Goal: Information Seeking & Learning: Find specific page/section

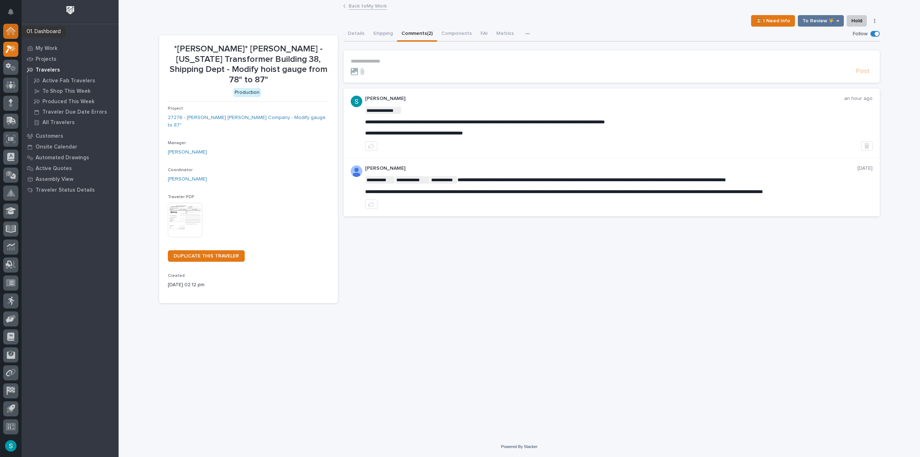
click at [8, 31] on icon at bounding box center [10, 31] width 7 height 7
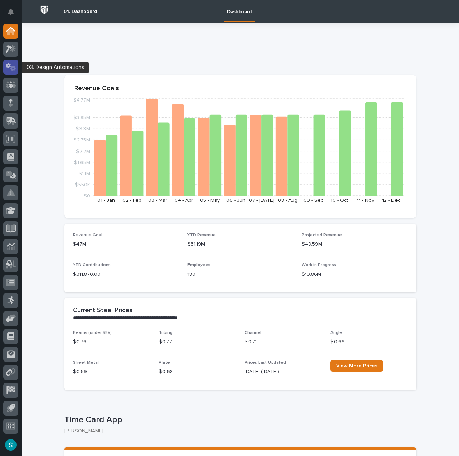
click at [9, 66] on icon at bounding box center [8, 65] width 5 height 5
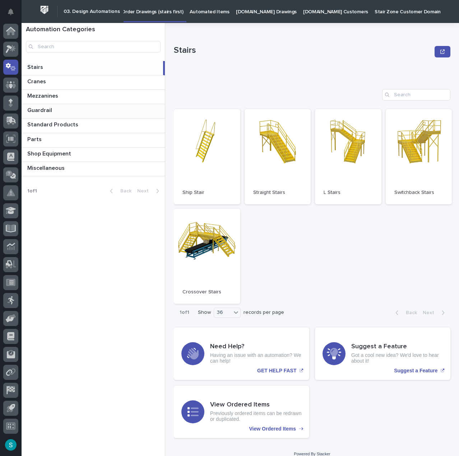
click at [58, 106] on div "Guardrail Guardrail" at bounding box center [93, 111] width 143 height 14
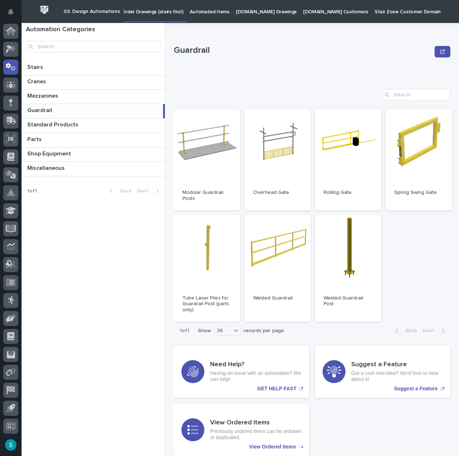
click at [93, 12] on h2 "03. Design Automations" at bounding box center [92, 12] width 56 height 6
click at [200, 5] on p "Automated Items" at bounding box center [210, 7] width 40 height 15
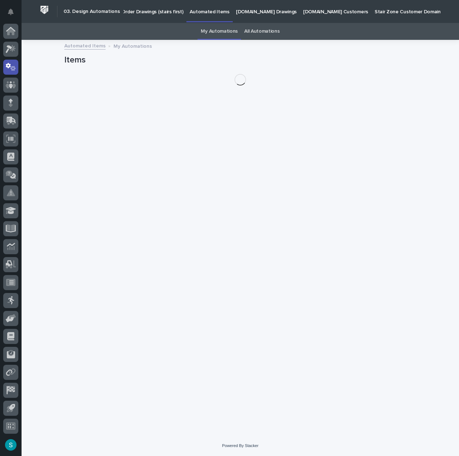
click at [249, 10] on p "[DOMAIN_NAME] Drawings" at bounding box center [266, 7] width 61 height 15
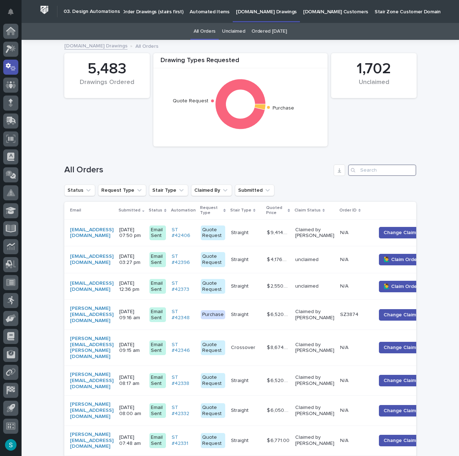
click at [395, 170] on input "Search" at bounding box center [382, 170] width 68 height 11
click at [390, 168] on input "Search" at bounding box center [382, 170] width 68 height 11
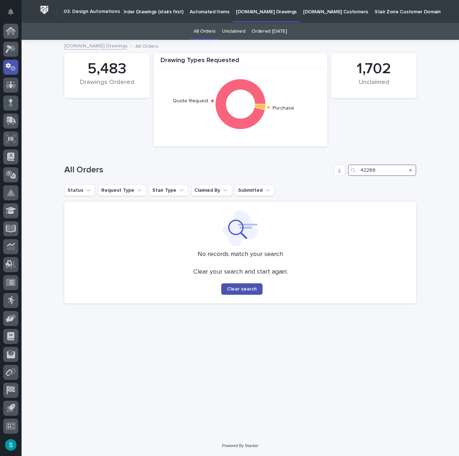
type input "42266"
click at [412, 170] on icon "Search" at bounding box center [410, 170] width 3 height 4
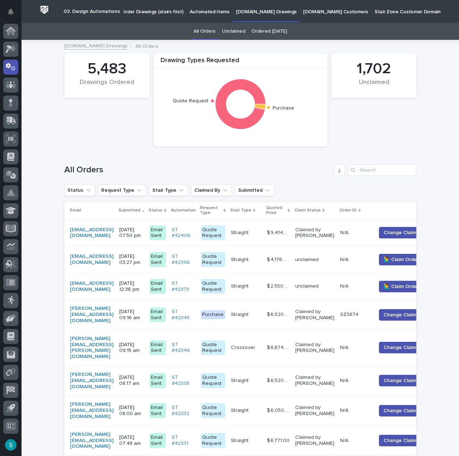
click at [208, 15] on p "Automated Items" at bounding box center [210, 7] width 40 height 15
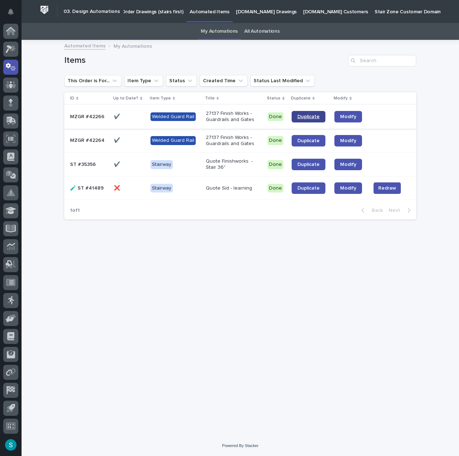
click at [305, 114] on link "Duplicate" at bounding box center [309, 116] width 34 height 11
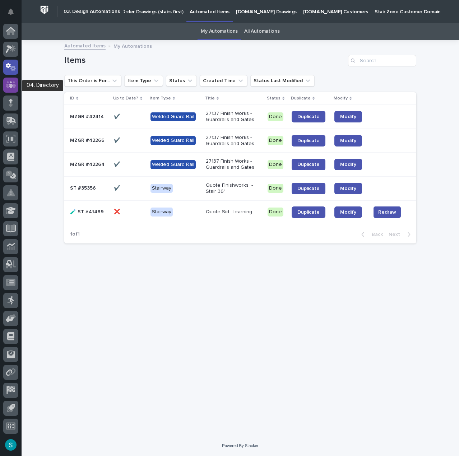
click at [11, 83] on icon at bounding box center [11, 84] width 4 height 7
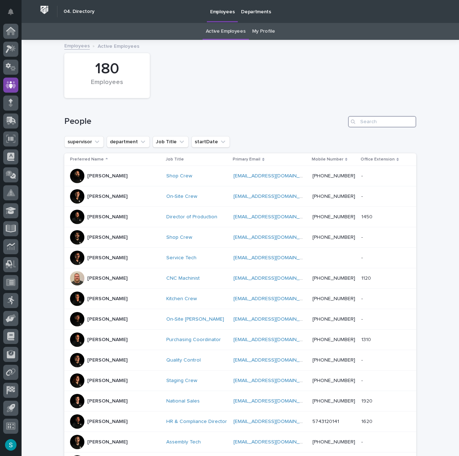
click at [363, 121] on input "Search" at bounding box center [382, 121] width 68 height 11
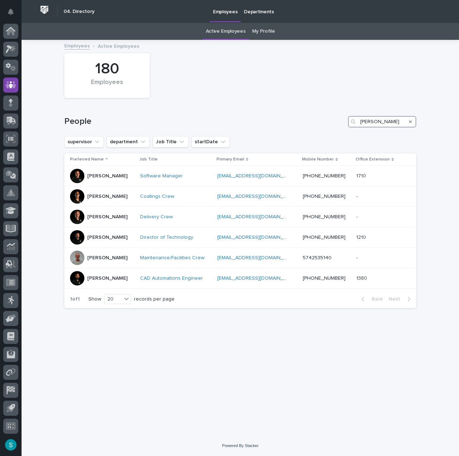
type input "[PERSON_NAME]"
click at [9, 33] on icon at bounding box center [10, 31] width 7 height 7
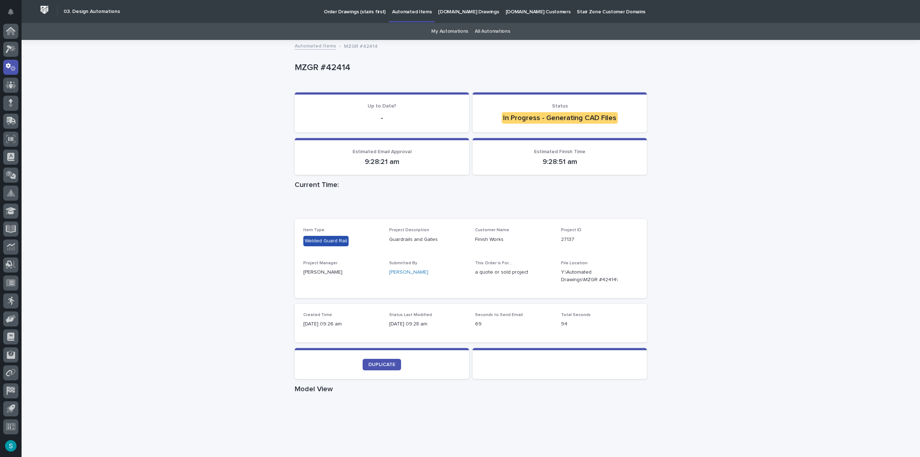
click at [767, 187] on div "Loading... Saving… Loading... Saving… MZGR #42414 MZGR #42414 Sorry, there was …" at bounding box center [471, 397] width 898 height 713
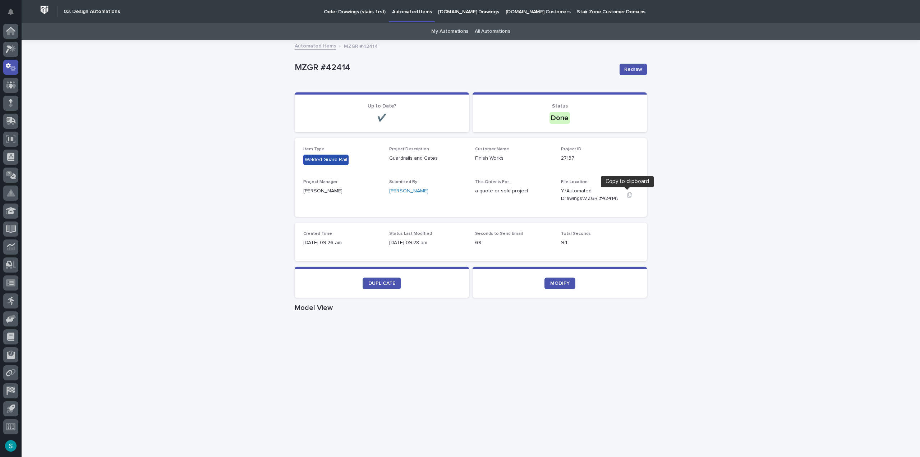
click at [627, 194] on icon "button" at bounding box center [630, 195] width 6 height 6
